Goal: Transaction & Acquisition: Purchase product/service

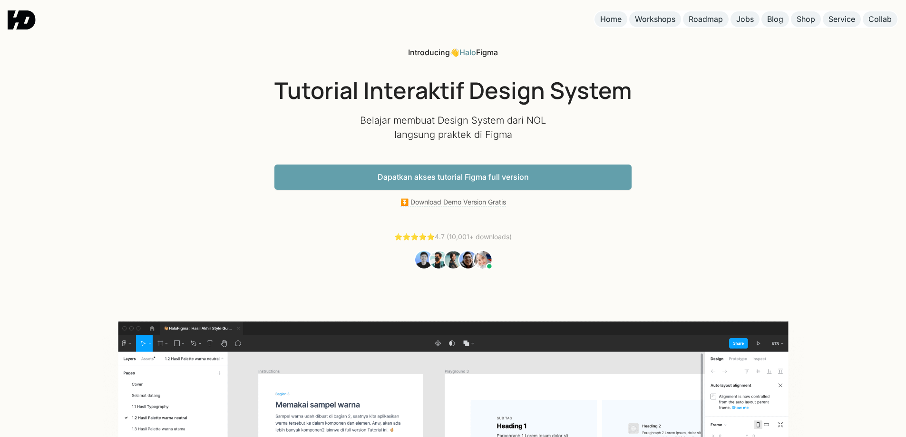
click at [480, 182] on link "Dapatkan akses tutorial Figma full version" at bounding box center [452, 177] width 357 height 25
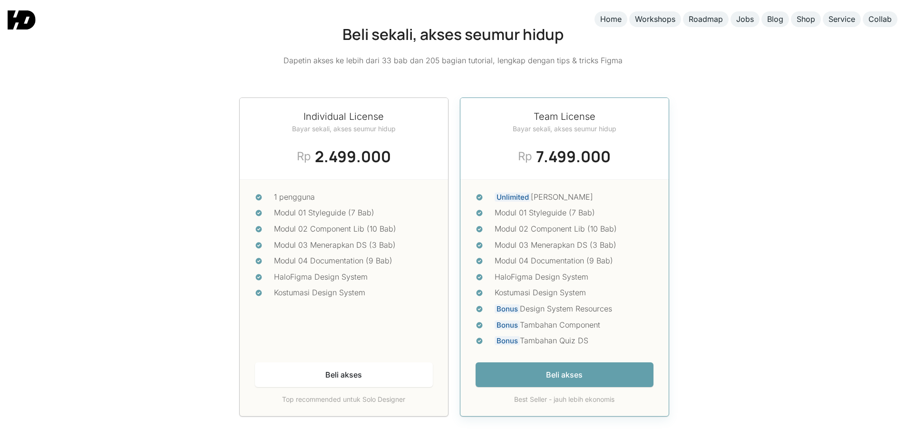
scroll to position [4050, 0]
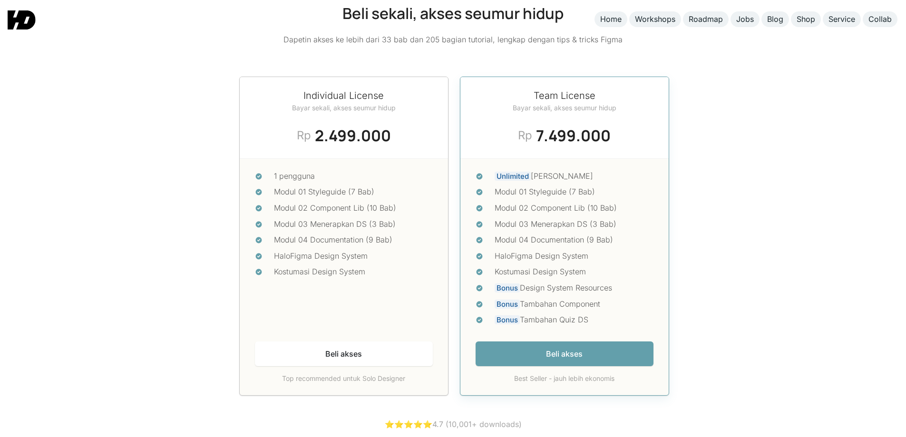
click at [346, 91] on h2 "Individual License" at bounding box center [344, 95] width 104 height 14
click at [316, 124] on div "2.499.000" at bounding box center [353, 135] width 76 height 23
click at [317, 124] on div "2.499.000" at bounding box center [353, 135] width 76 height 23
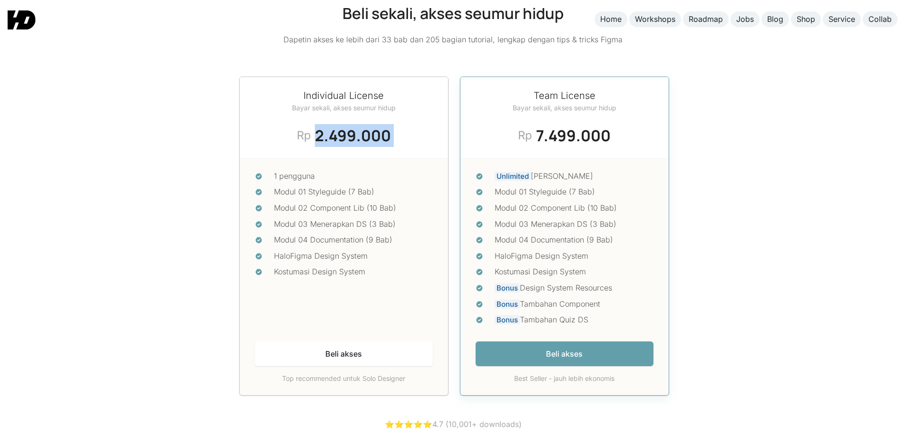
click at [317, 124] on div "2.499.000" at bounding box center [353, 135] width 76 height 23
click at [335, 130] on div "2.499.000" at bounding box center [353, 135] width 76 height 23
click at [334, 127] on div "2.499.000" at bounding box center [353, 135] width 76 height 23
click at [323, 125] on div "2.499.000" at bounding box center [353, 135] width 76 height 23
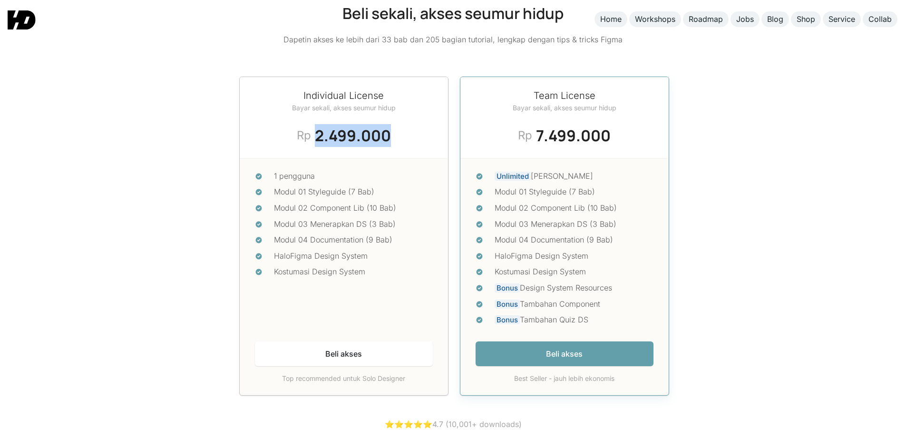
click at [323, 125] on div "2.499.000" at bounding box center [353, 135] width 76 height 23
click at [362, 113] on div "Individual License Bayar sekali, akses seumur hidup [DATE] Deal Rp 2.499.000 Rp…" at bounding box center [344, 118] width 208 height 82
click at [365, 113] on div "Individual License Bayar sekali, akses seumur hidup [DATE] Deal Rp 2.499.000 Rp…" at bounding box center [344, 118] width 208 height 82
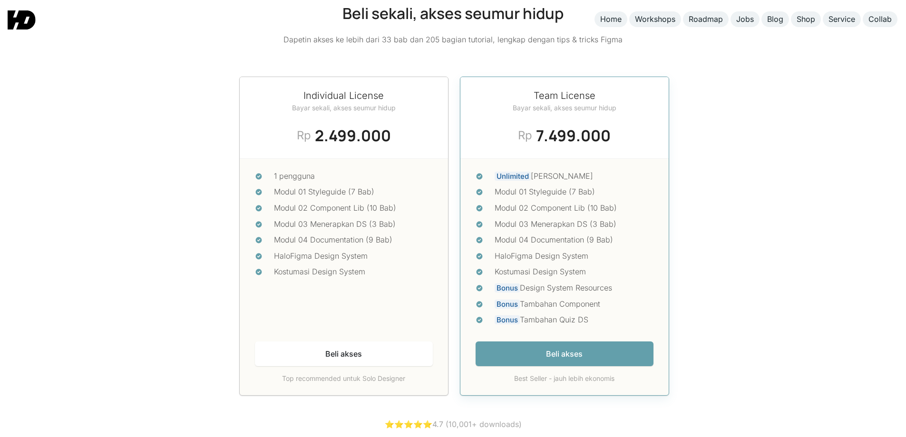
click at [400, 88] on div "Individual License Bayar sekali, akses seumur hidup [DATE] Deal Rp 2.499.000 Rp…" at bounding box center [344, 118] width 208 height 82
